Goal: Entertainment & Leisure: Consume media (video, audio)

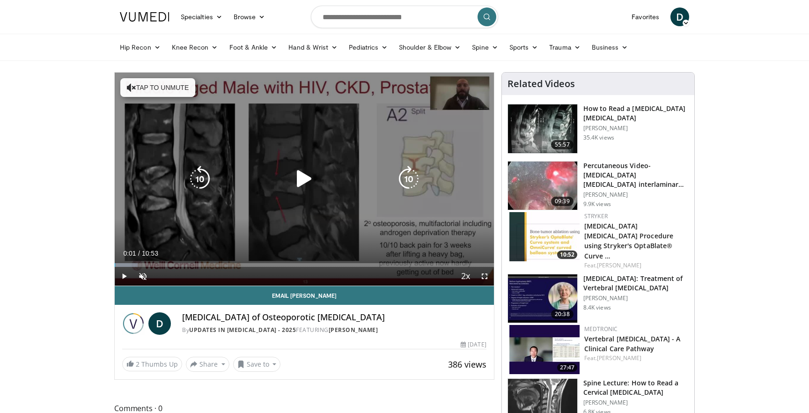
click at [172, 90] on button "Tap to unmute" at bounding box center [157, 87] width 75 height 19
click at [304, 183] on icon "Video Player" at bounding box center [304, 179] width 26 height 26
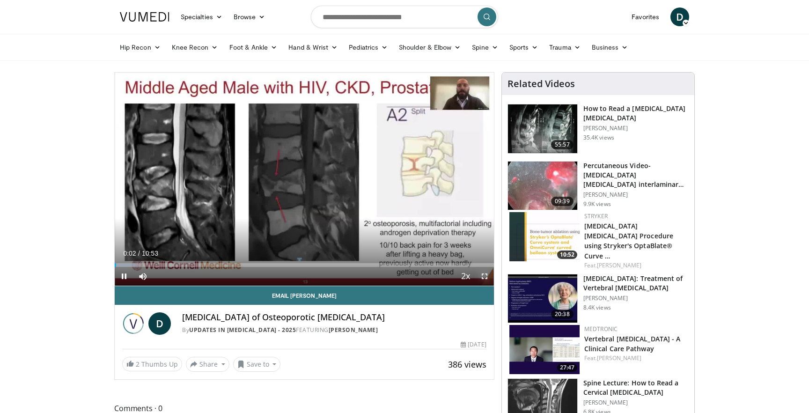
click at [482, 277] on span "Video Player" at bounding box center [484, 276] width 19 height 19
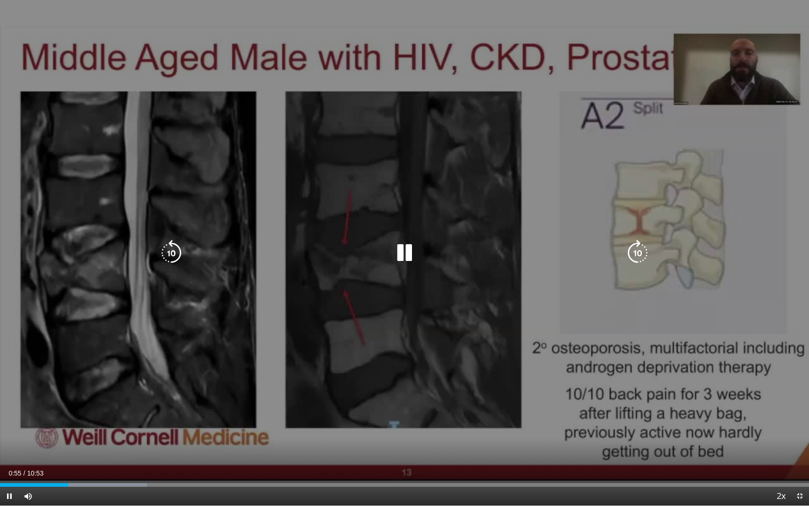
click at [179, 248] on icon "Video Player" at bounding box center [171, 253] width 26 height 26
click at [295, 208] on div "10 seconds Tap to unmute" at bounding box center [404, 252] width 809 height 505
click at [343, 200] on div "10 seconds Tap to unmute" at bounding box center [404, 252] width 809 height 505
click at [180, 248] on icon "Video Player" at bounding box center [171, 253] width 26 height 26
click at [345, 244] on div "Video Player" at bounding box center [404, 252] width 485 height 19
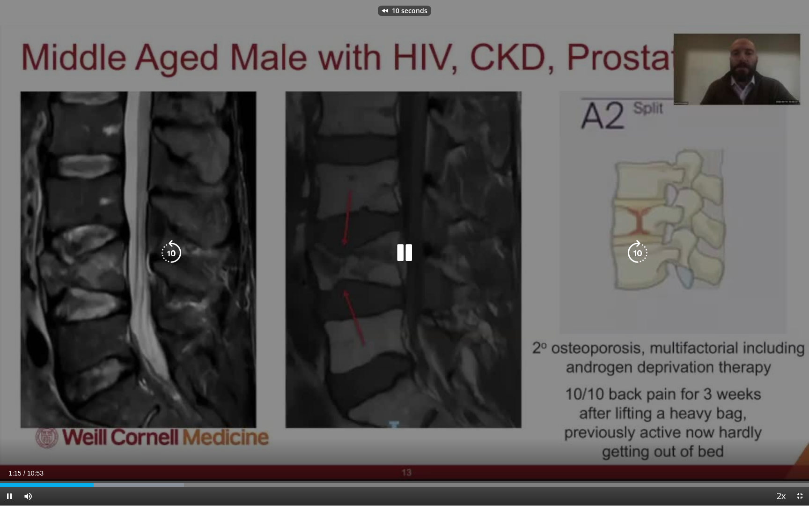
click at [419, 256] on div "Video Player" at bounding box center [404, 252] width 485 height 19
click at [403, 253] on icon "Video Player" at bounding box center [404, 253] width 26 height 26
click at [175, 250] on icon "Video Player" at bounding box center [171, 253] width 26 height 26
click at [406, 247] on icon "Video Player" at bounding box center [404, 253] width 26 height 26
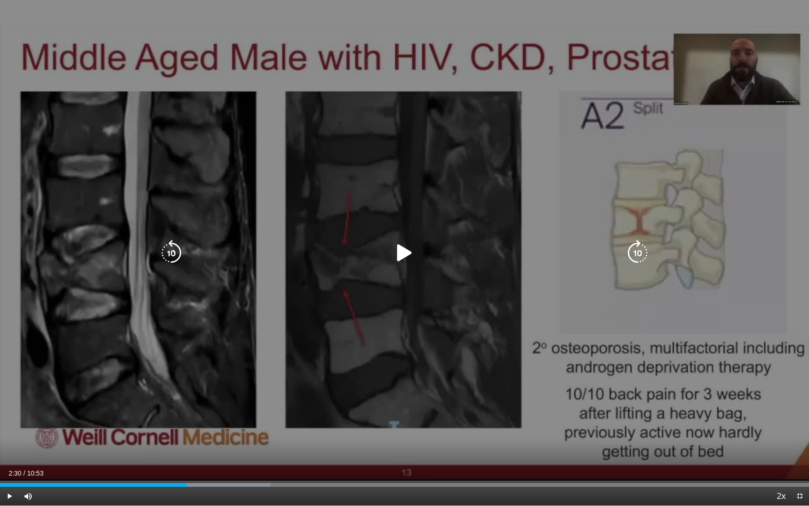
click at [166, 248] on icon "Video Player" at bounding box center [171, 253] width 26 height 26
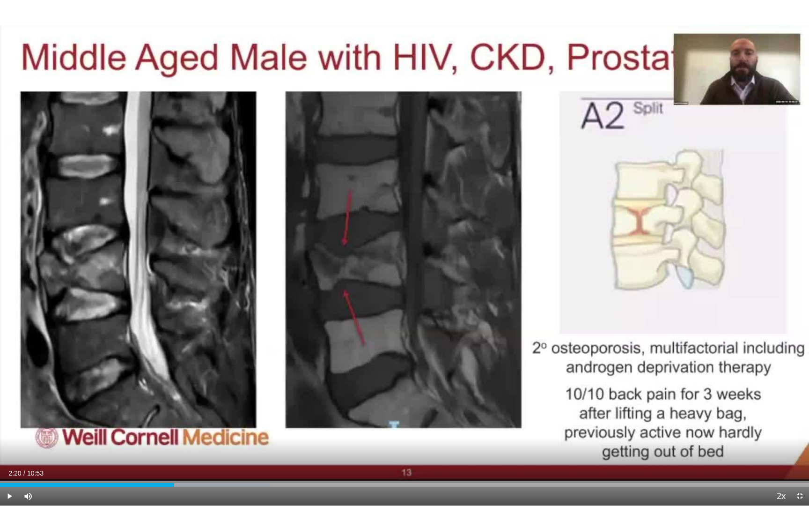
click at [398, 247] on div "10 seconds Tap to unmute" at bounding box center [404, 252] width 809 height 505
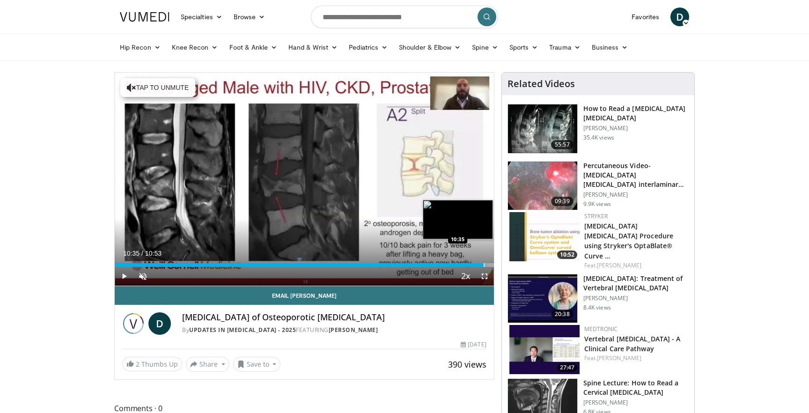
click at [484, 263] on div "Progress Bar" at bounding box center [484, 265] width 1 height 4
click at [488, 265] on div "Progress Bar" at bounding box center [488, 265] width 1 height 4
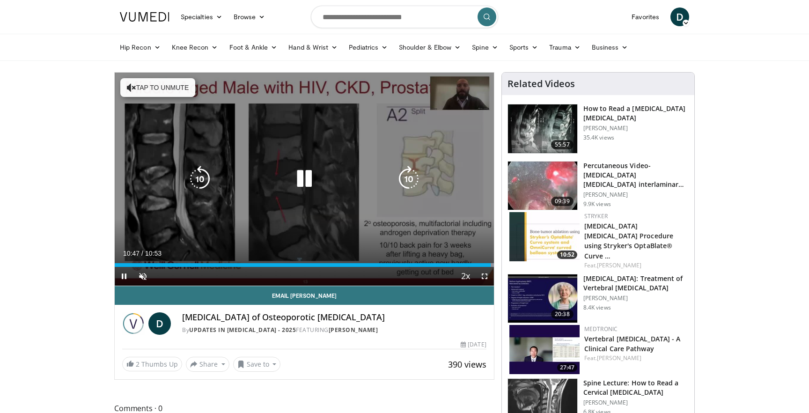
click at [299, 184] on icon "Video Player" at bounding box center [304, 179] width 26 height 26
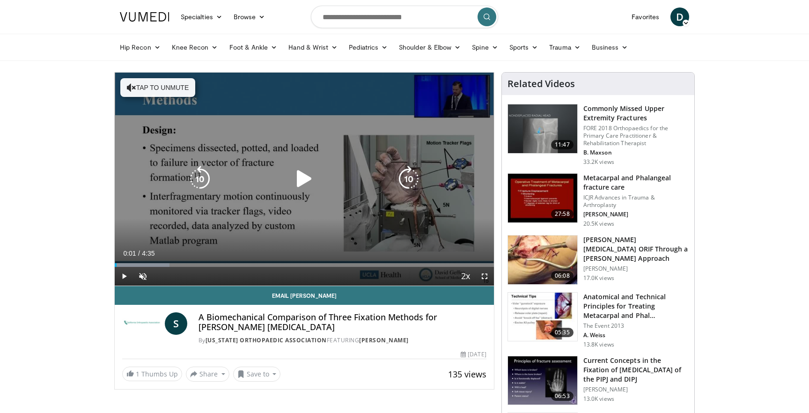
click at [347, 183] on div "Video Player" at bounding box center [305, 178] width 228 height 19
click at [309, 187] on icon "Video Player" at bounding box center [304, 179] width 26 height 26
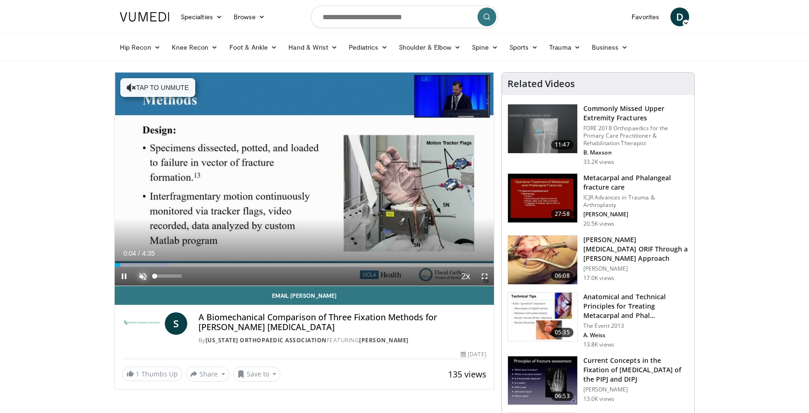
click at [142, 279] on span "Video Player" at bounding box center [142, 276] width 19 height 19
click at [483, 275] on span "Video Player" at bounding box center [484, 276] width 19 height 19
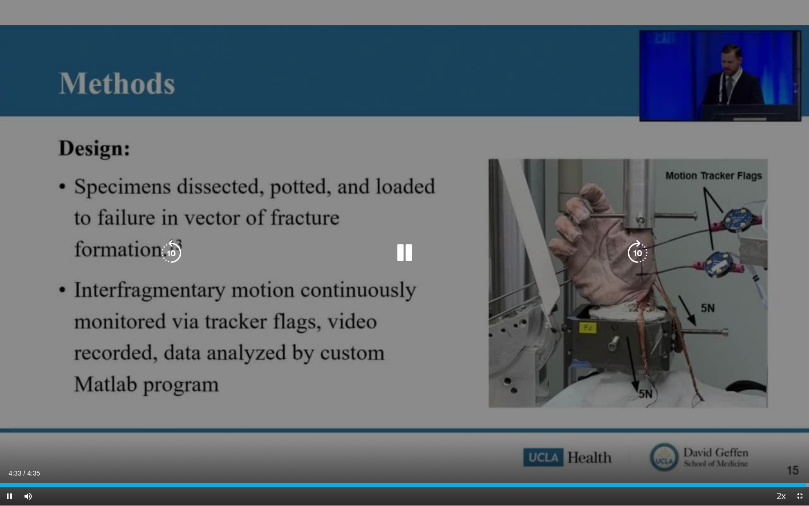
click at [174, 240] on icon "Video Player" at bounding box center [171, 253] width 26 height 26
click at [339, 248] on div "Video Player" at bounding box center [404, 252] width 485 height 19
click at [407, 257] on icon "Video Player" at bounding box center [404, 253] width 26 height 26
